Goal: Contribute content

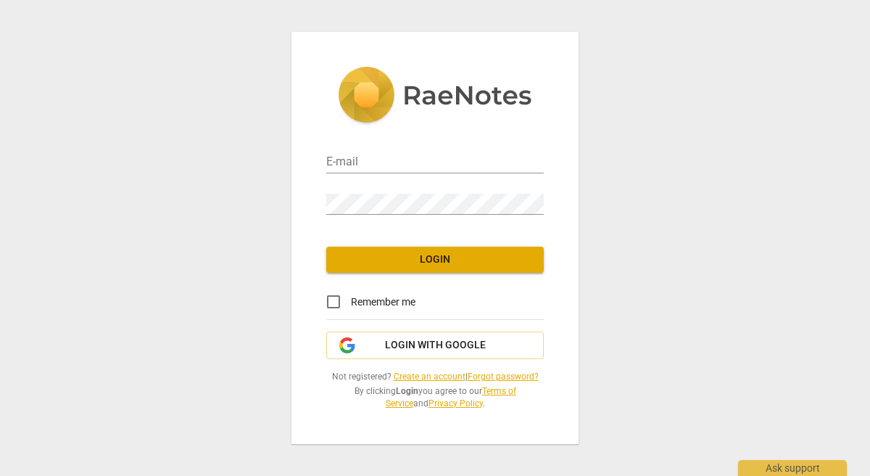
click at [450, 139] on div "E-mail" at bounding box center [435, 155] width 218 height 41
click at [451, 152] on input "email" at bounding box center [435, 162] width 218 height 21
type input "[PERSON_NAME][EMAIL_ADDRESS][PERSON_NAME][DOMAIN_NAME]"
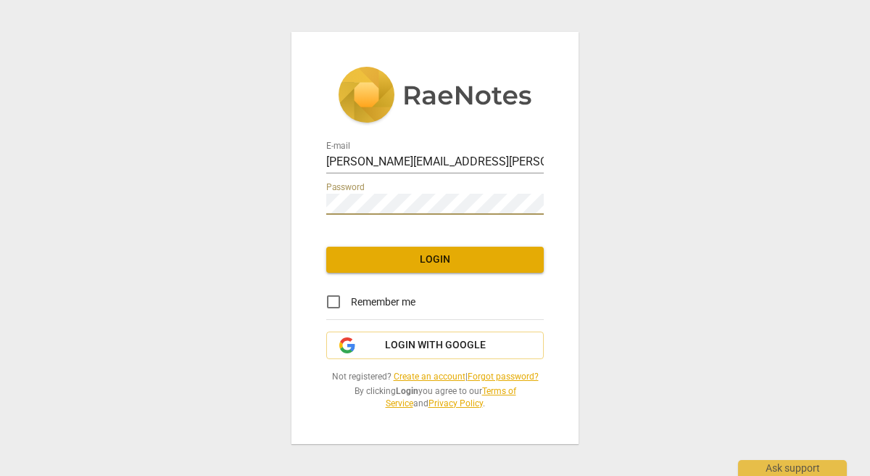
click at [452, 259] on span "Login" at bounding box center [435, 259] width 194 height 15
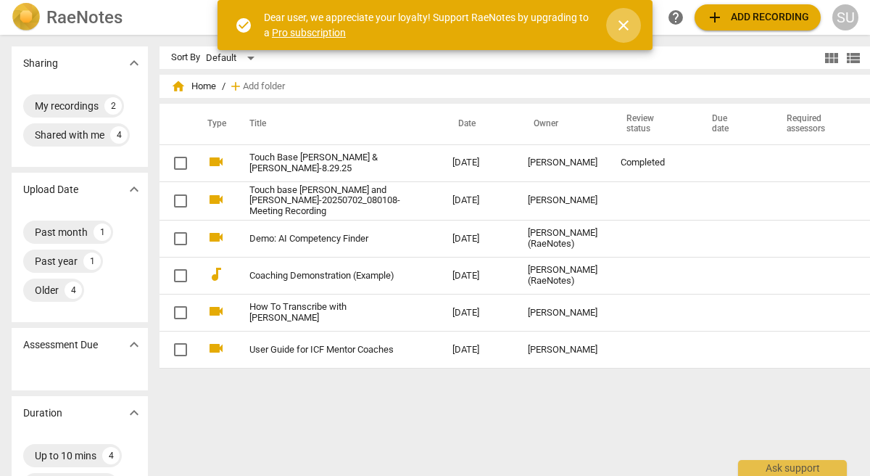
click at [624, 25] on span "close" at bounding box center [623, 25] width 17 height 17
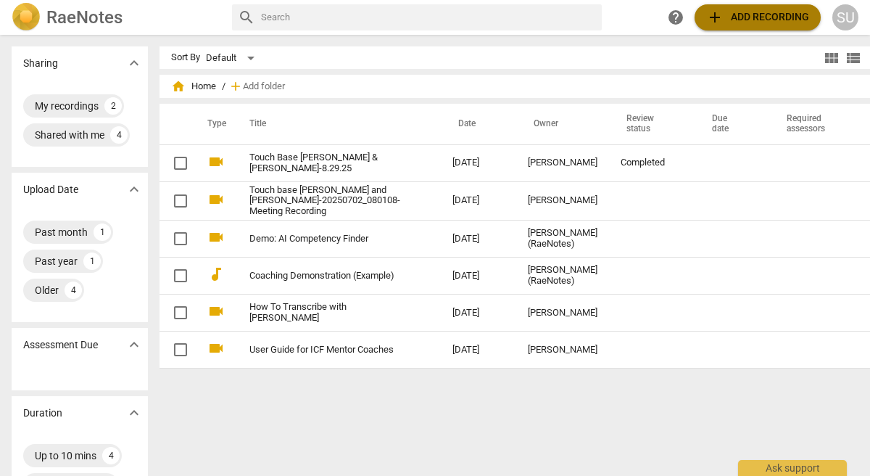
click at [720, 19] on span "add" at bounding box center [714, 17] width 17 height 17
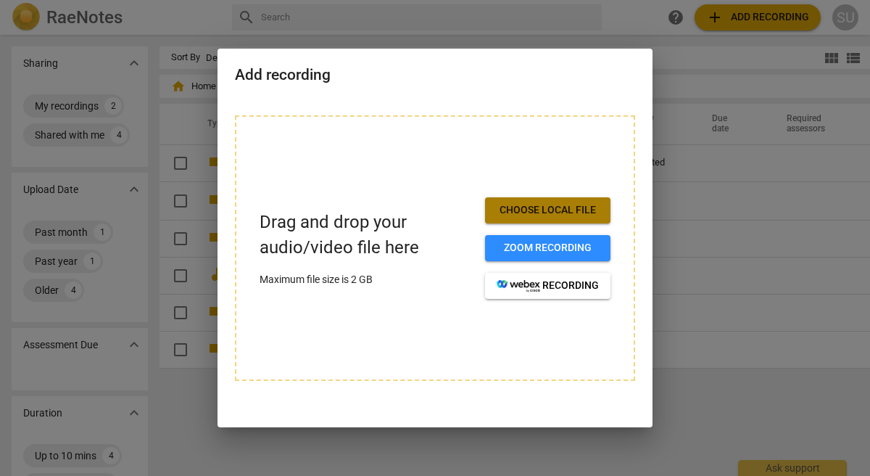
click at [531, 215] on span "Choose local file" at bounding box center [548, 210] width 102 height 15
click at [550, 212] on span "Choose local file" at bounding box center [548, 210] width 102 height 15
click at [520, 210] on span "Choose local file" at bounding box center [548, 210] width 102 height 15
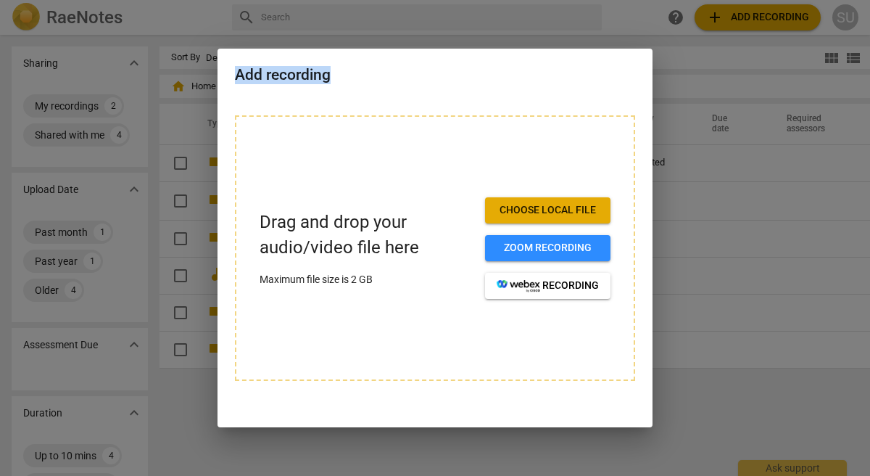
drag, startPoint x: 434, startPoint y: 80, endPoint x: 597, endPoint y: 26, distance: 172.0
click at [597, 26] on div "Add recording Drag and drop your audio/video file here Maximum file size is 2 G…" at bounding box center [435, 238] width 870 height 476
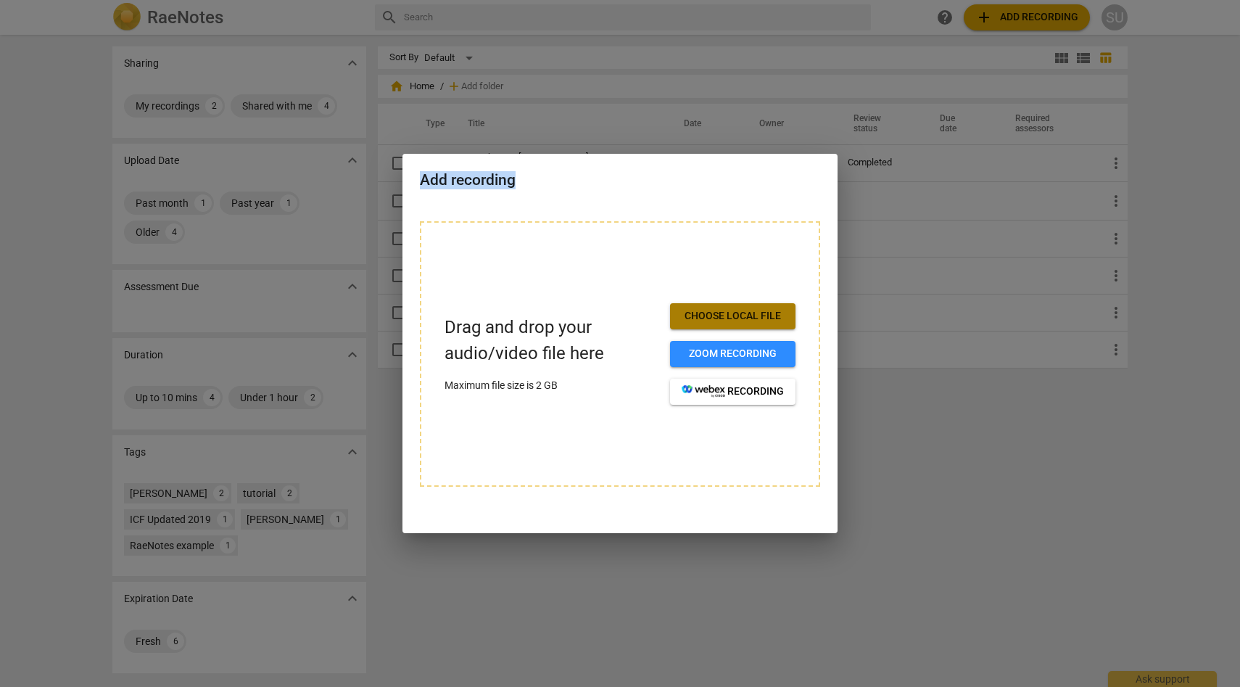
click at [703, 313] on span "Choose local file" at bounding box center [733, 316] width 102 height 15
click at [484, 177] on h2 "Add recording" at bounding box center [620, 180] width 400 height 18
click at [711, 315] on span "Choose local file" at bounding box center [733, 316] width 102 height 15
click at [550, 475] on div at bounding box center [620, 343] width 1240 height 687
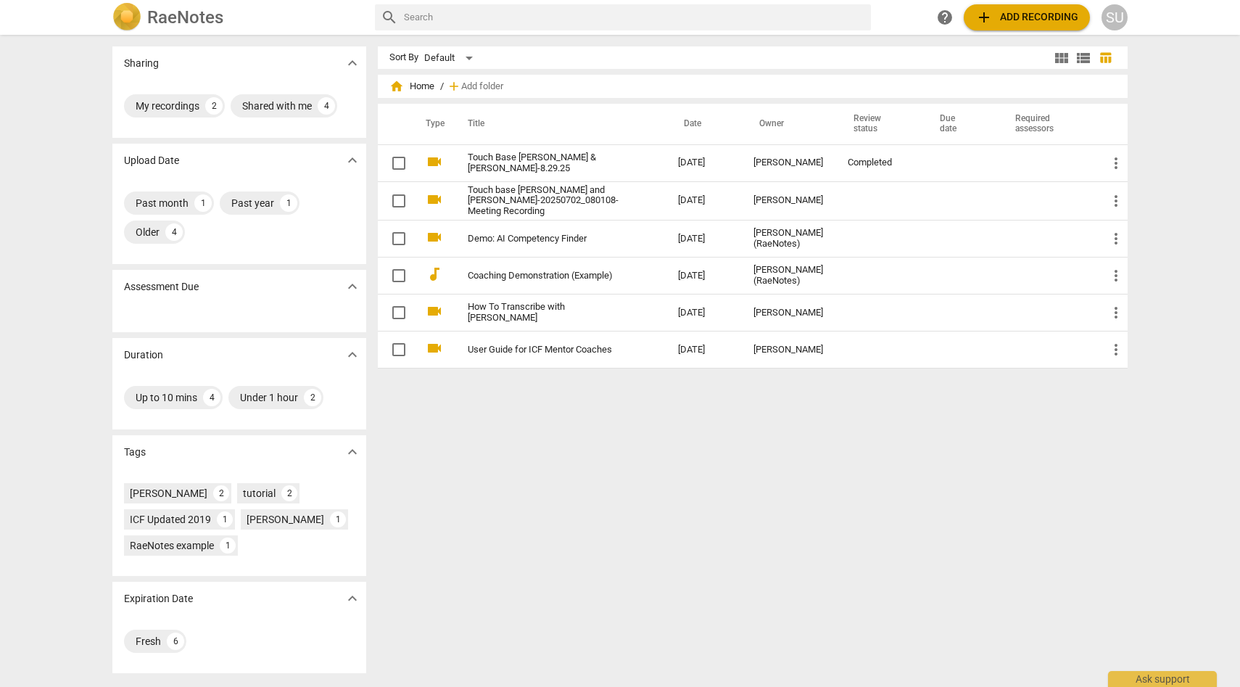
click at [869, 13] on span "add" at bounding box center [983, 17] width 17 height 17
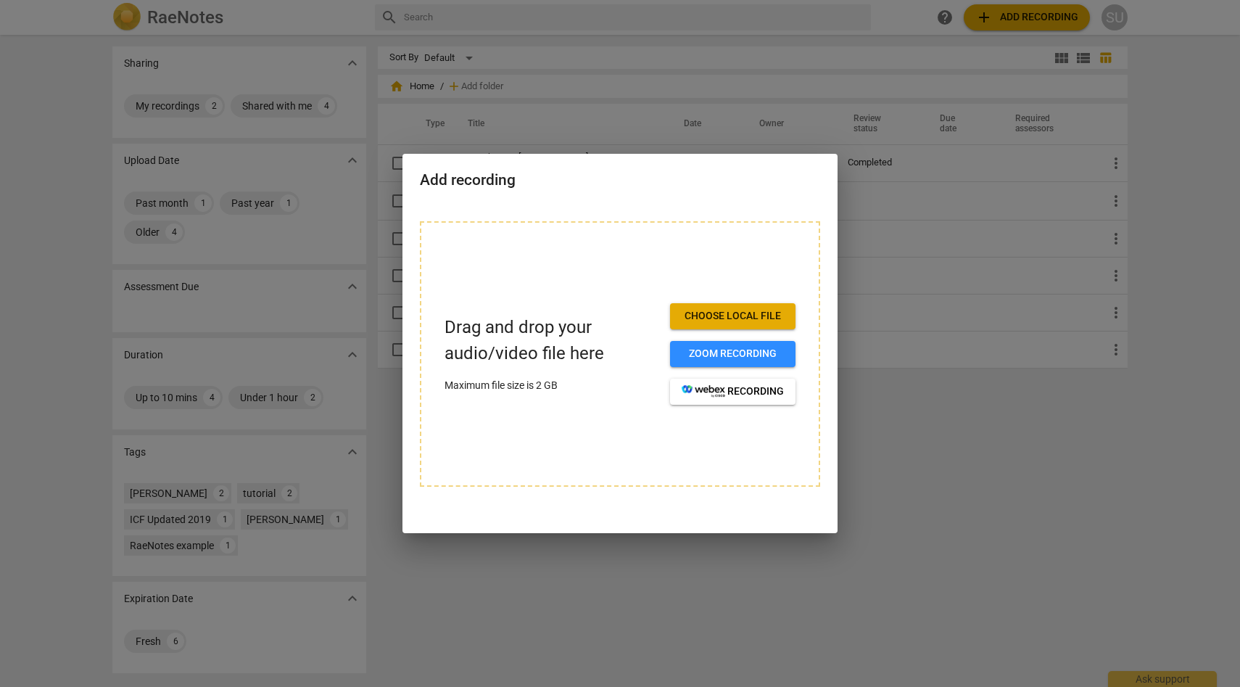
click at [506, 425] on div "Drag and drop your audio/video file here Maximum file size is 2 GB Choose local…" at bounding box center [620, 353] width 400 height 265
click at [713, 315] on span "Choose local file" at bounding box center [733, 316] width 102 height 15
drag, startPoint x: 479, startPoint y: 332, endPoint x: 566, endPoint y: 331, distance: 87.7
click at [566, 331] on p "Drag and drop your audio/video file here" at bounding box center [551, 340] width 214 height 51
click at [603, 345] on p "Drag and drop your audio/video file here" at bounding box center [551, 340] width 214 height 51
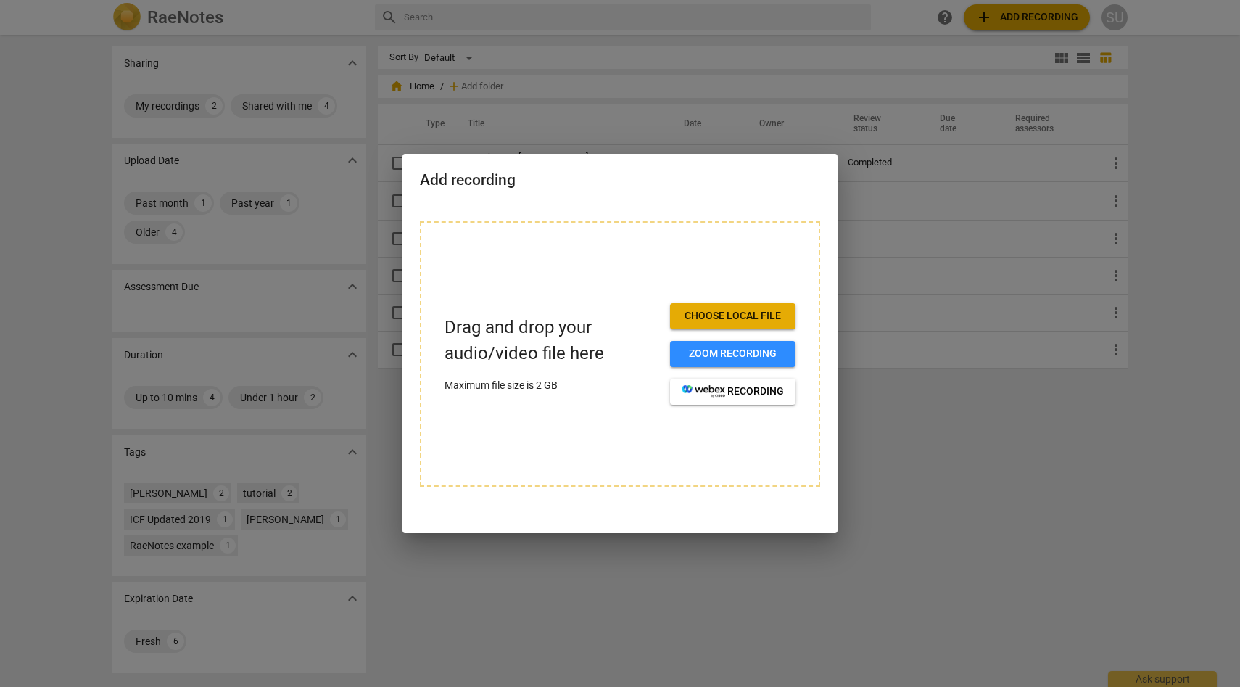
click at [449, 448] on div "Drag and drop your audio/video file here Maximum file size is 2 GB Choose local…" at bounding box center [620, 353] width 400 height 265
click at [734, 317] on span "Choose local file" at bounding box center [733, 316] width 102 height 15
click at [690, 314] on span "Choose local file" at bounding box center [733, 316] width 102 height 15
drag, startPoint x: 750, startPoint y: 171, endPoint x: 553, endPoint y: 177, distance: 197.3
click at [552, 177] on h2 "Add recording" at bounding box center [620, 180] width 400 height 18
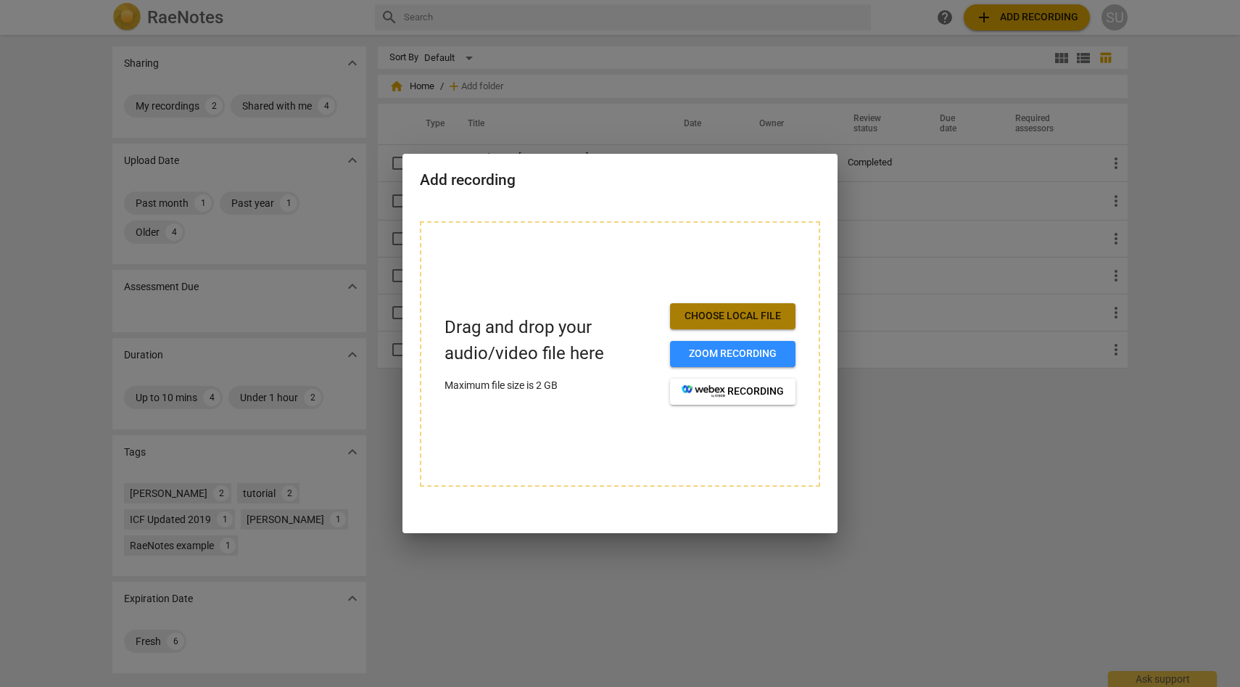
click at [736, 314] on span "Choose local file" at bounding box center [733, 316] width 102 height 15
drag, startPoint x: 675, startPoint y: 200, endPoint x: 786, endPoint y: 191, distance: 111.3
click at [786, 191] on div "Add recording" at bounding box center [619, 179] width 435 height 50
click at [748, 314] on span "Choose local file" at bounding box center [733, 316] width 102 height 15
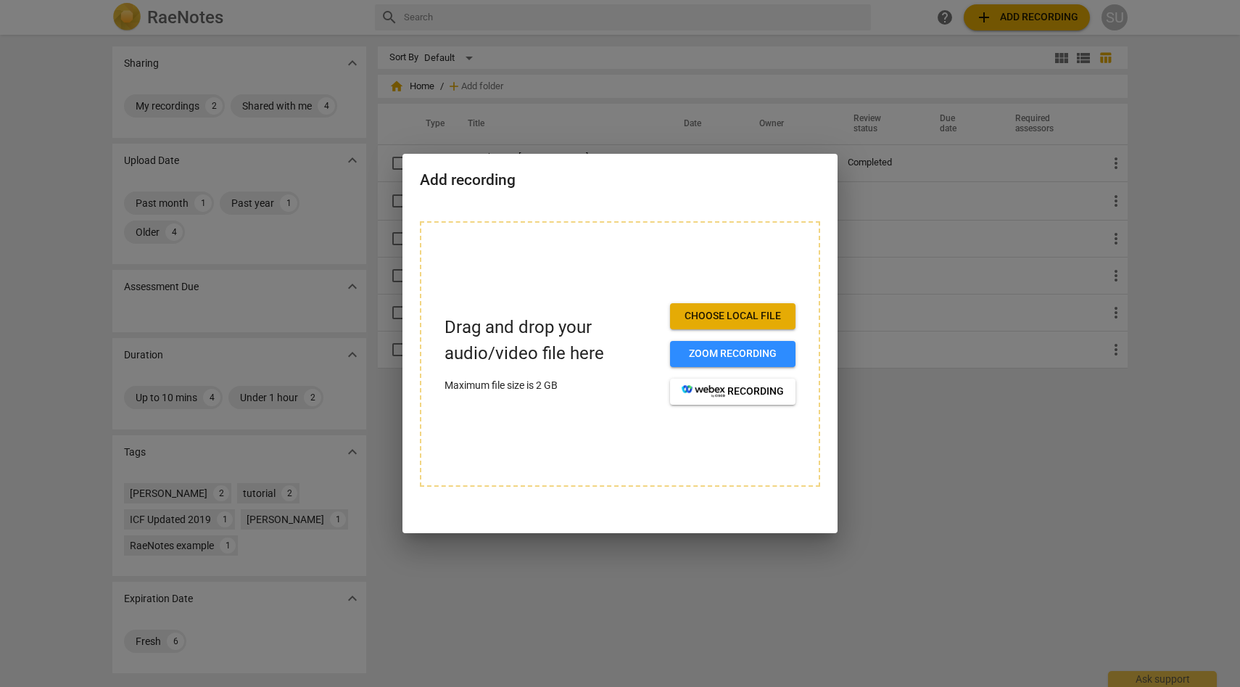
click at [748, 475] on div at bounding box center [620, 343] width 1240 height 687
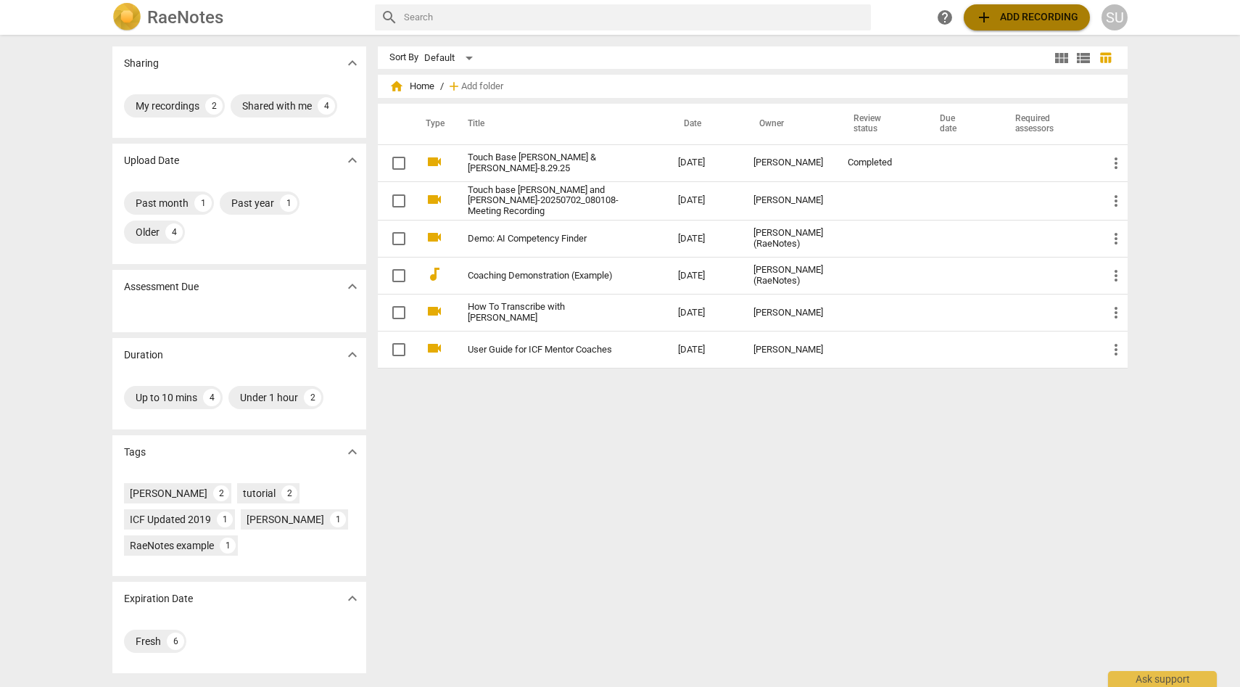
click at [869, 7] on button "add Add recording" at bounding box center [1027, 17] width 126 height 26
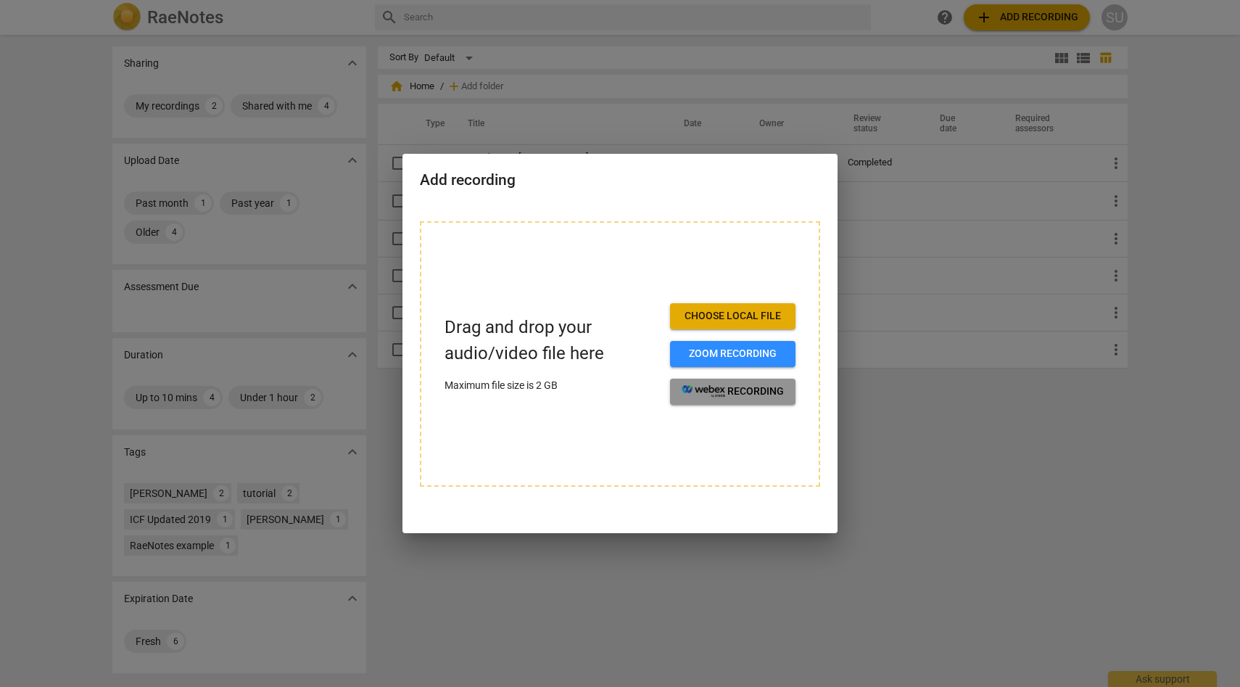
click at [714, 386] on image "button" at bounding box center [704, 391] width 44 height 12
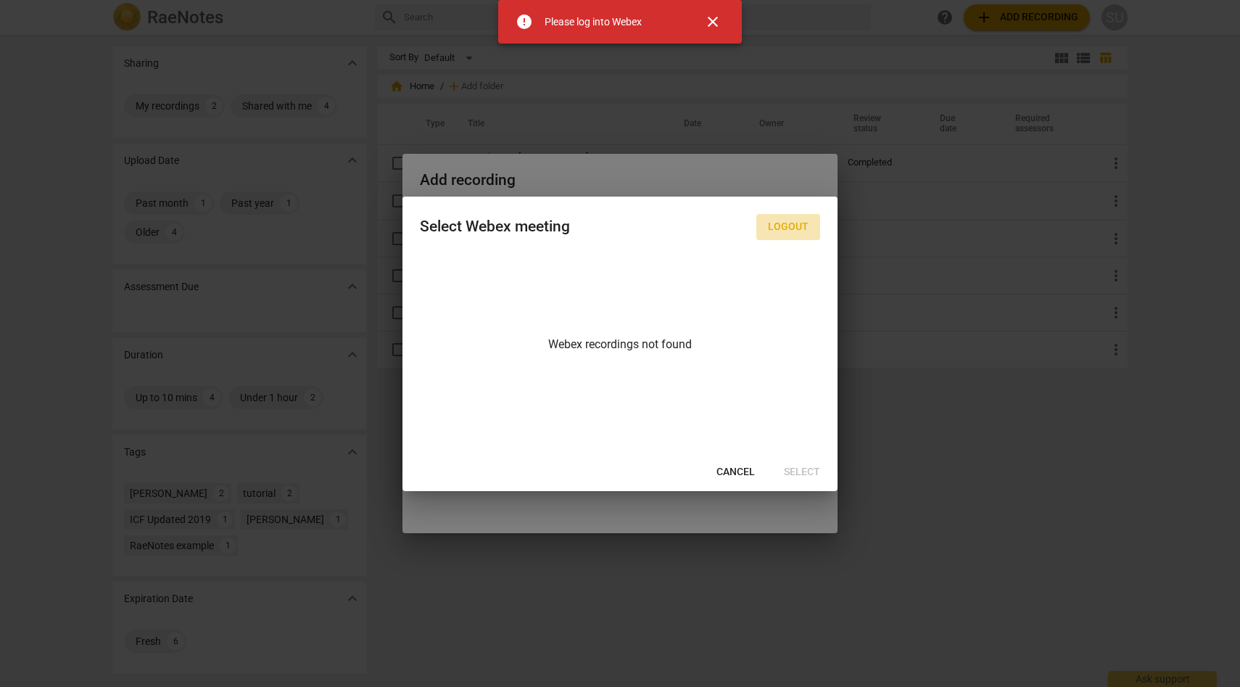
click at [783, 225] on span "Logout" at bounding box center [788, 227] width 41 height 15
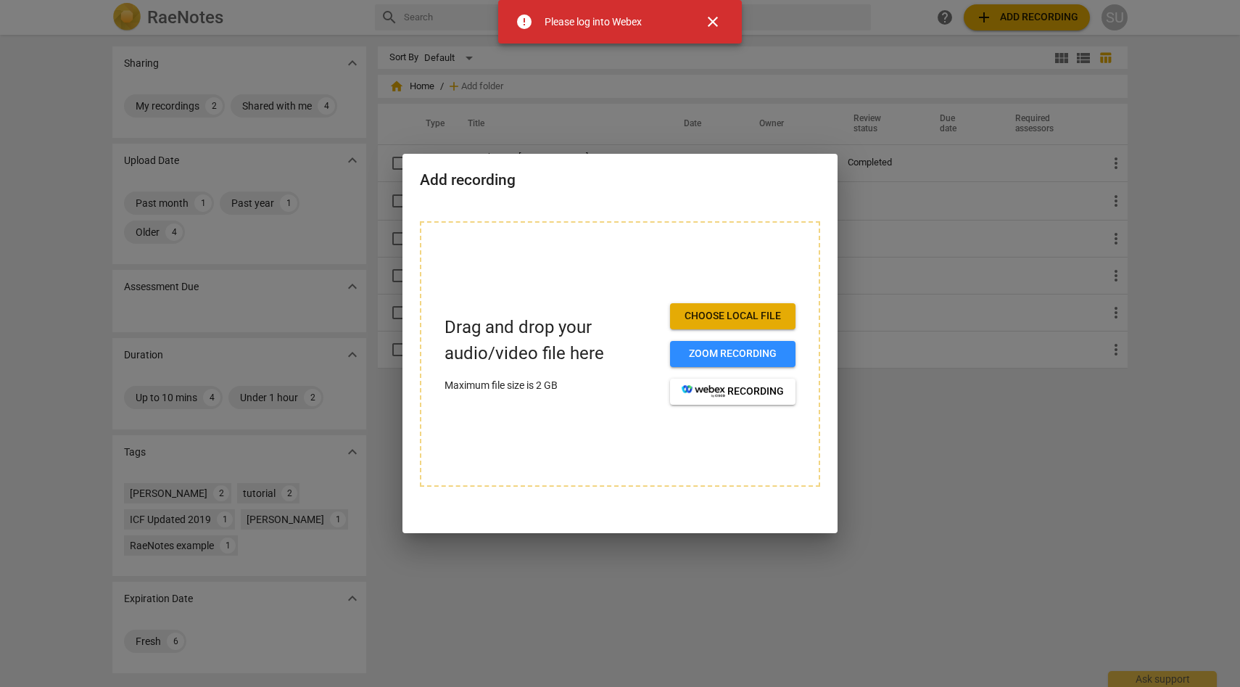
click at [711, 23] on span "close" at bounding box center [712, 21] width 17 height 17
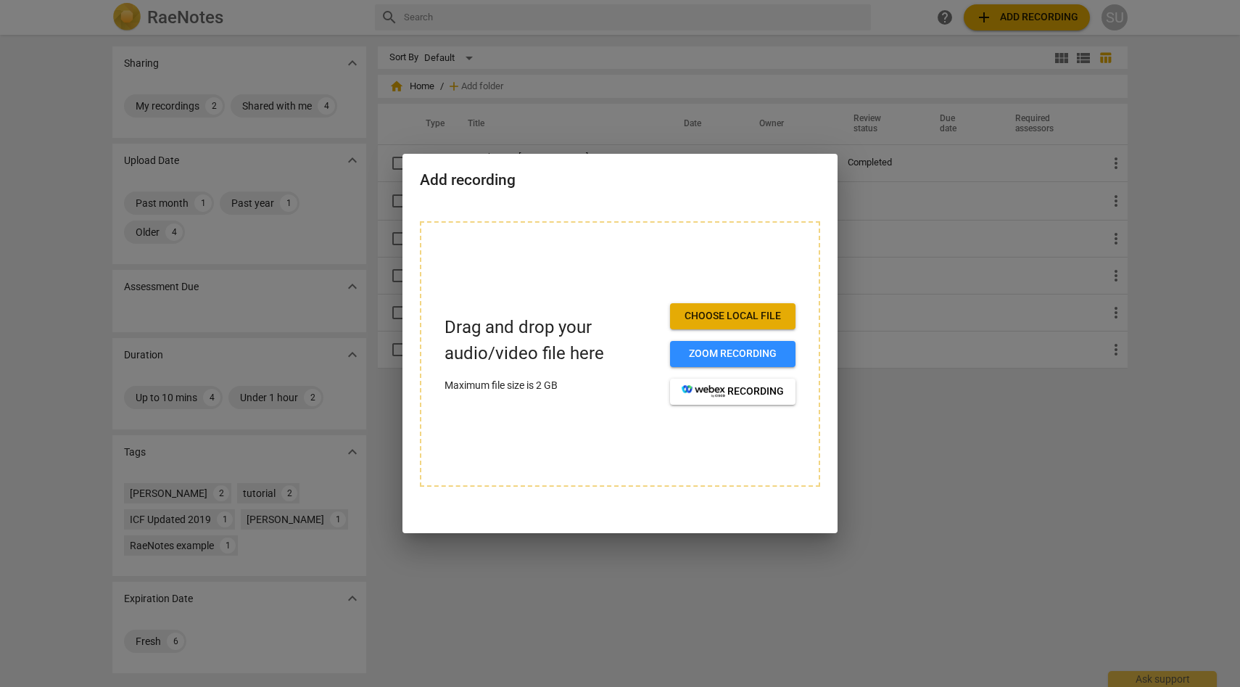
click at [708, 311] on span "Choose local file" at bounding box center [733, 316] width 102 height 15
click at [717, 313] on span "Choose local file" at bounding box center [733, 316] width 102 height 15
click at [689, 311] on span "Choose local file" at bounding box center [733, 316] width 102 height 15
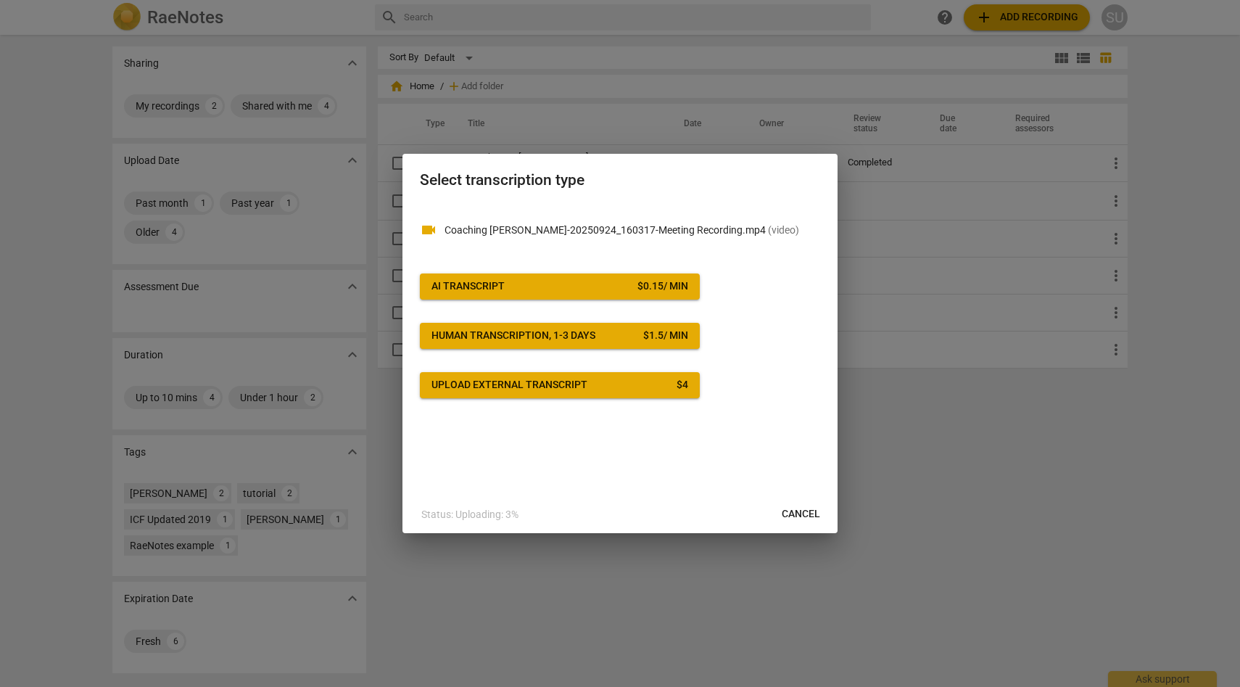
click at [809, 508] on span "Cancel" at bounding box center [801, 514] width 38 height 15
click at [618, 283] on span "AI Transcript $ 0.15 / min" at bounding box center [559, 286] width 257 height 15
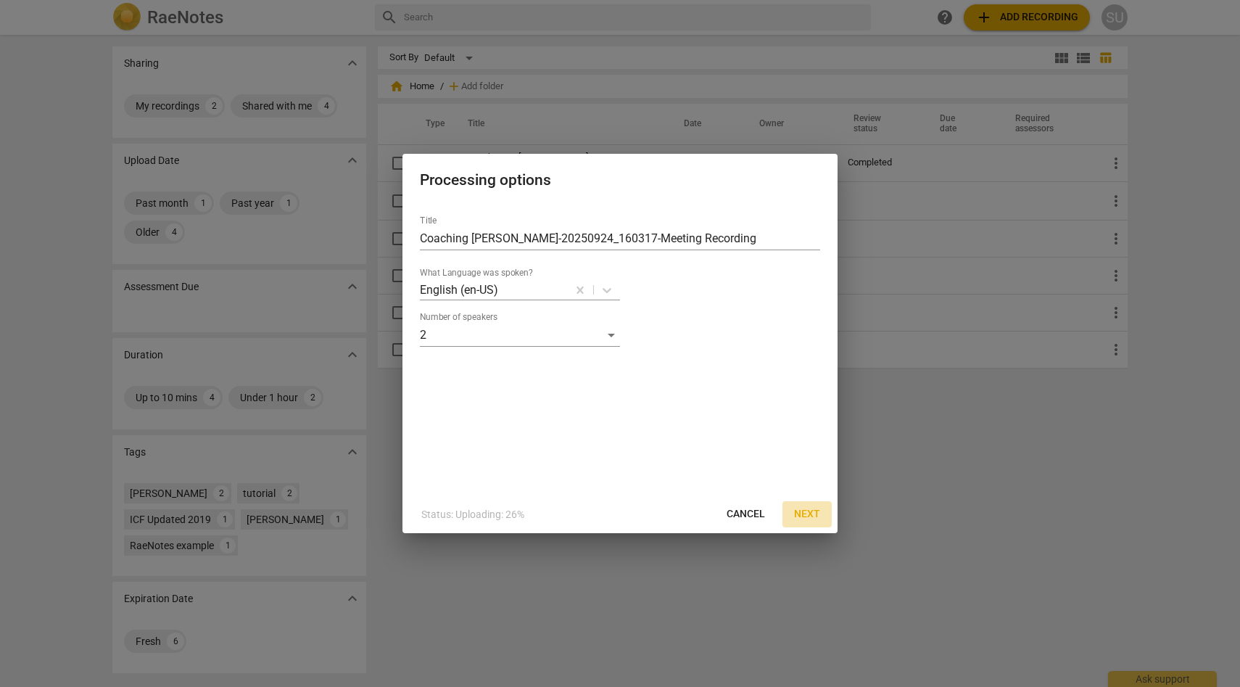
click at [807, 510] on span "Next" at bounding box center [807, 514] width 26 height 15
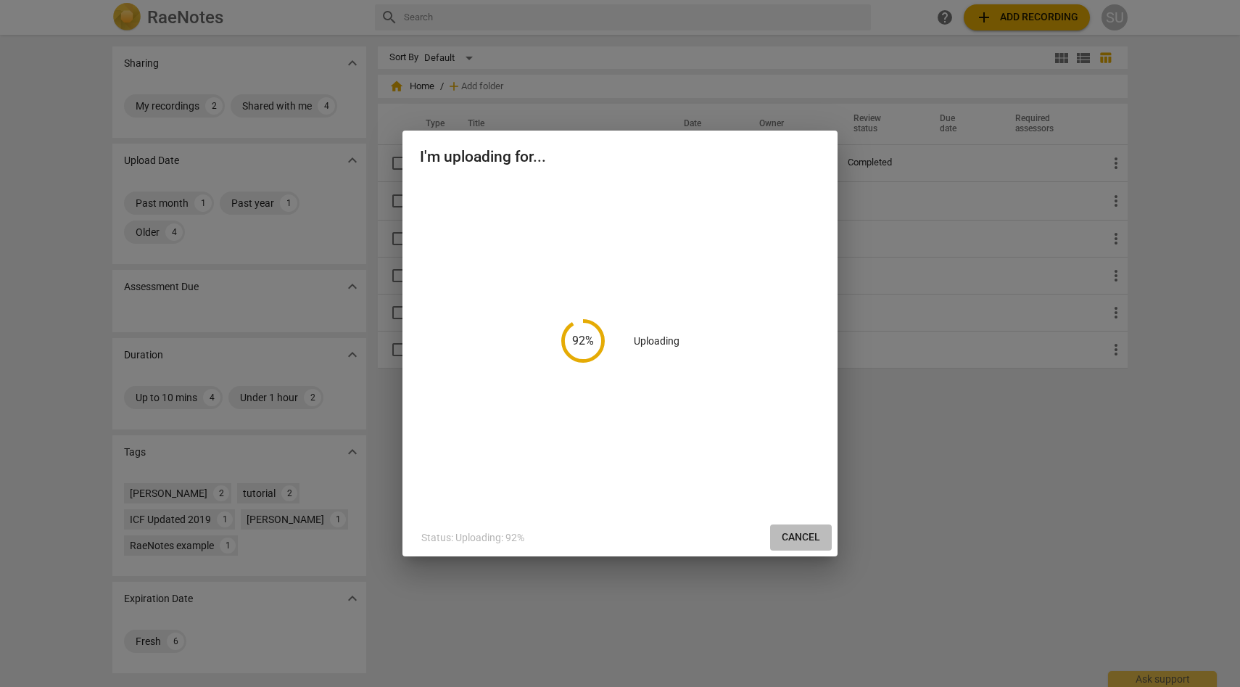
click at [803, 530] on span "Cancel" at bounding box center [801, 537] width 38 height 15
